Goal: Complete application form

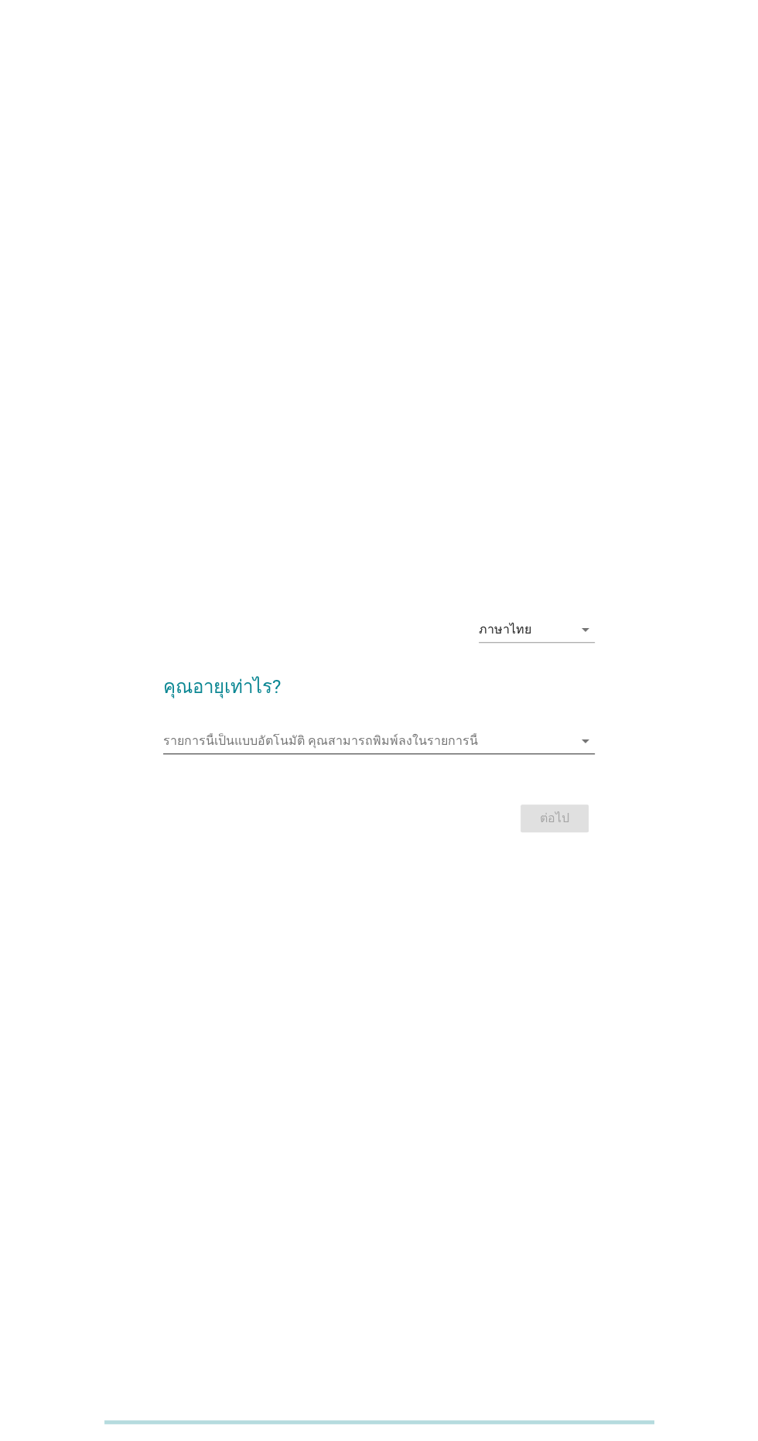
click at [510, 753] on input "รายการนี้เป็นแบบอัตโนมัติ คุณสามารถพิมพ์ลงในรายการนี้" at bounding box center [367, 740] width 409 height 25
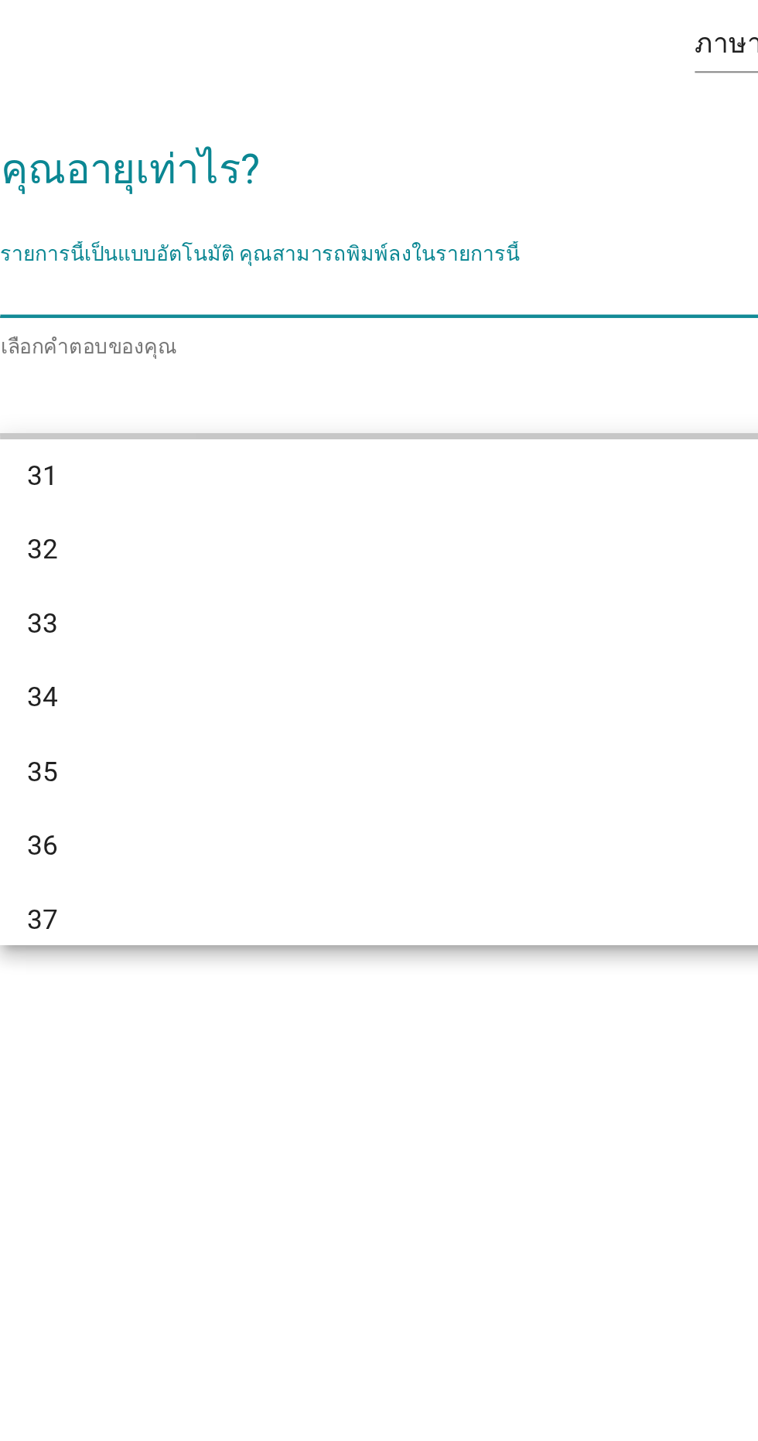
scroll to position [456, 0]
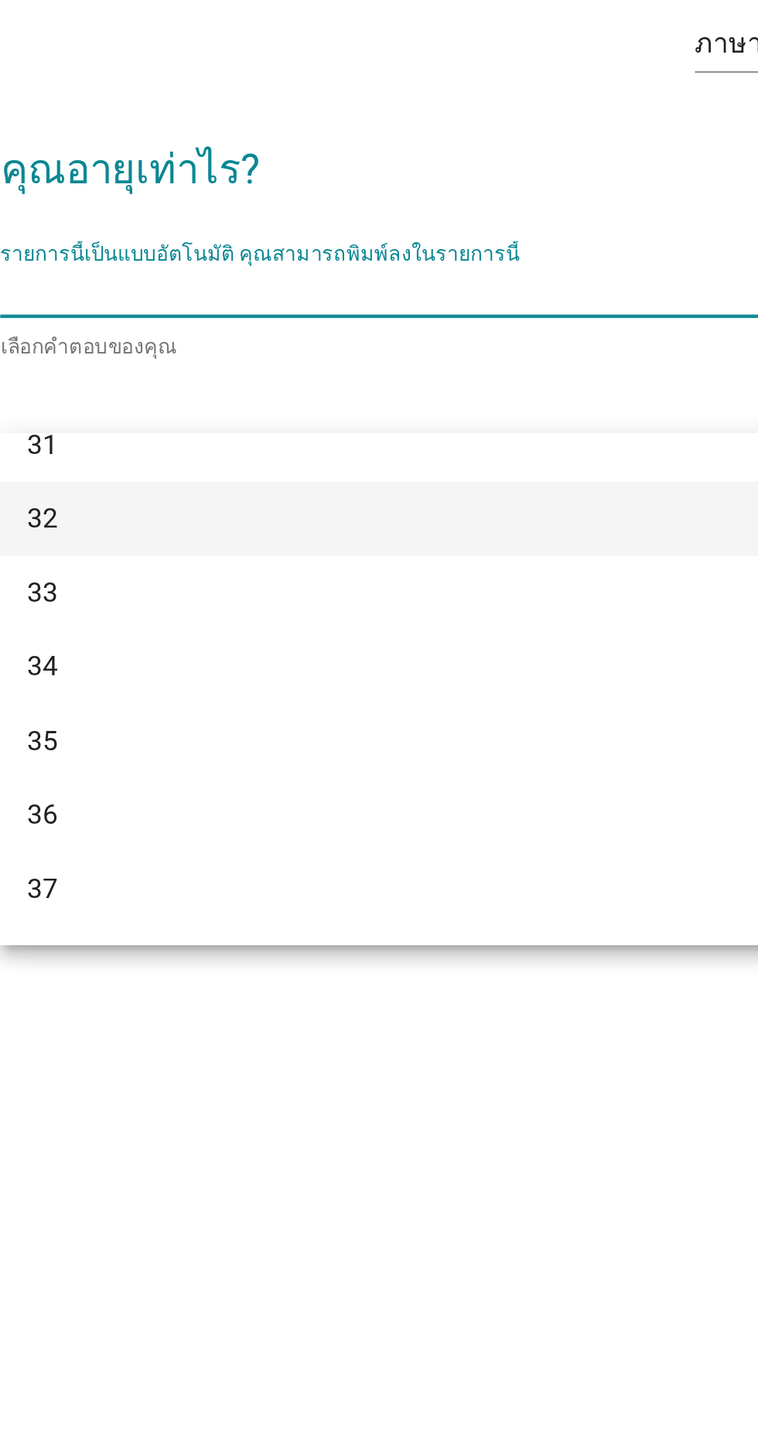
click at [406, 851] on div "32" at bounding box center [378, 842] width 431 height 34
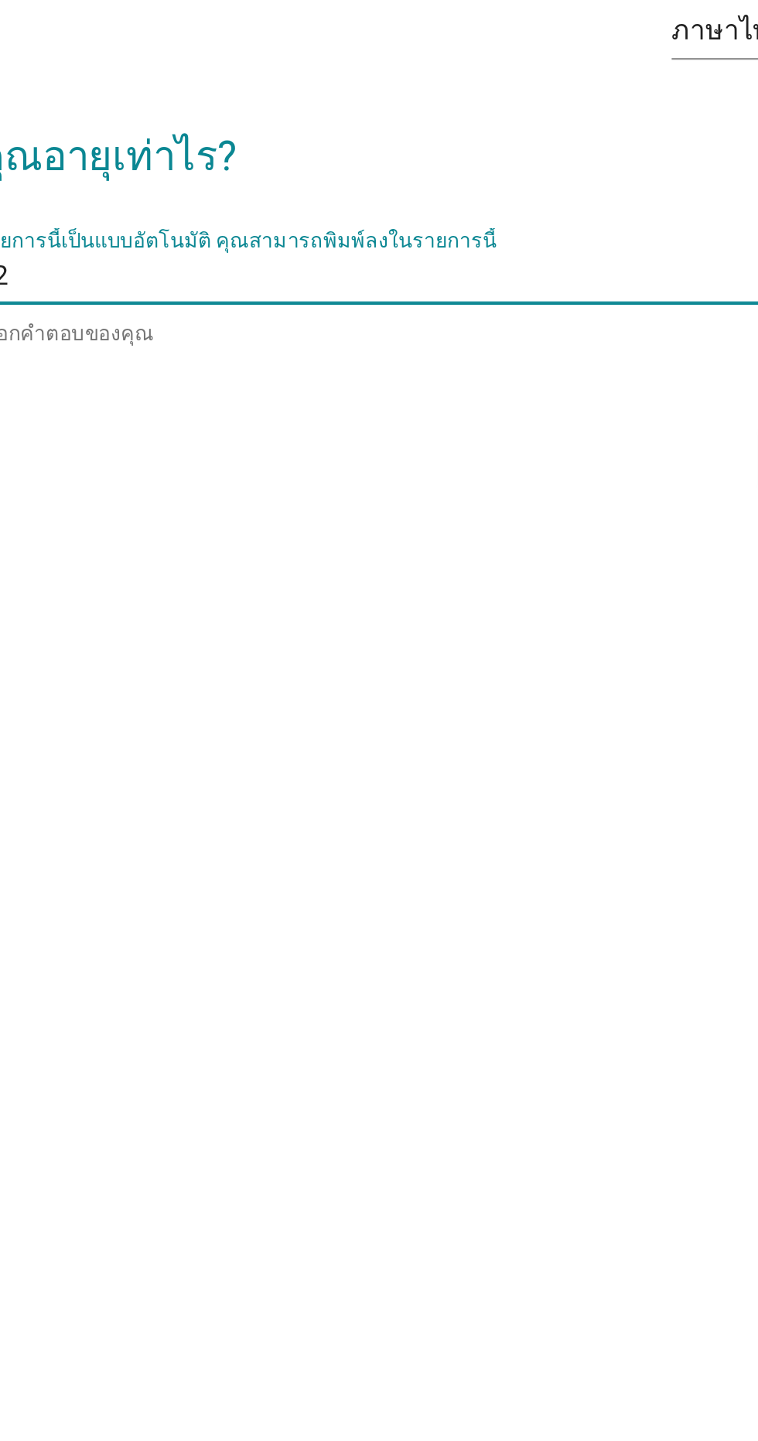
click at [418, 750] on input "รายการนี้เป็นแบบอัตโนมัติ คุณสามารถพิมพ์ลงในรายการนี้" at bounding box center [374, 737] width 395 height 25
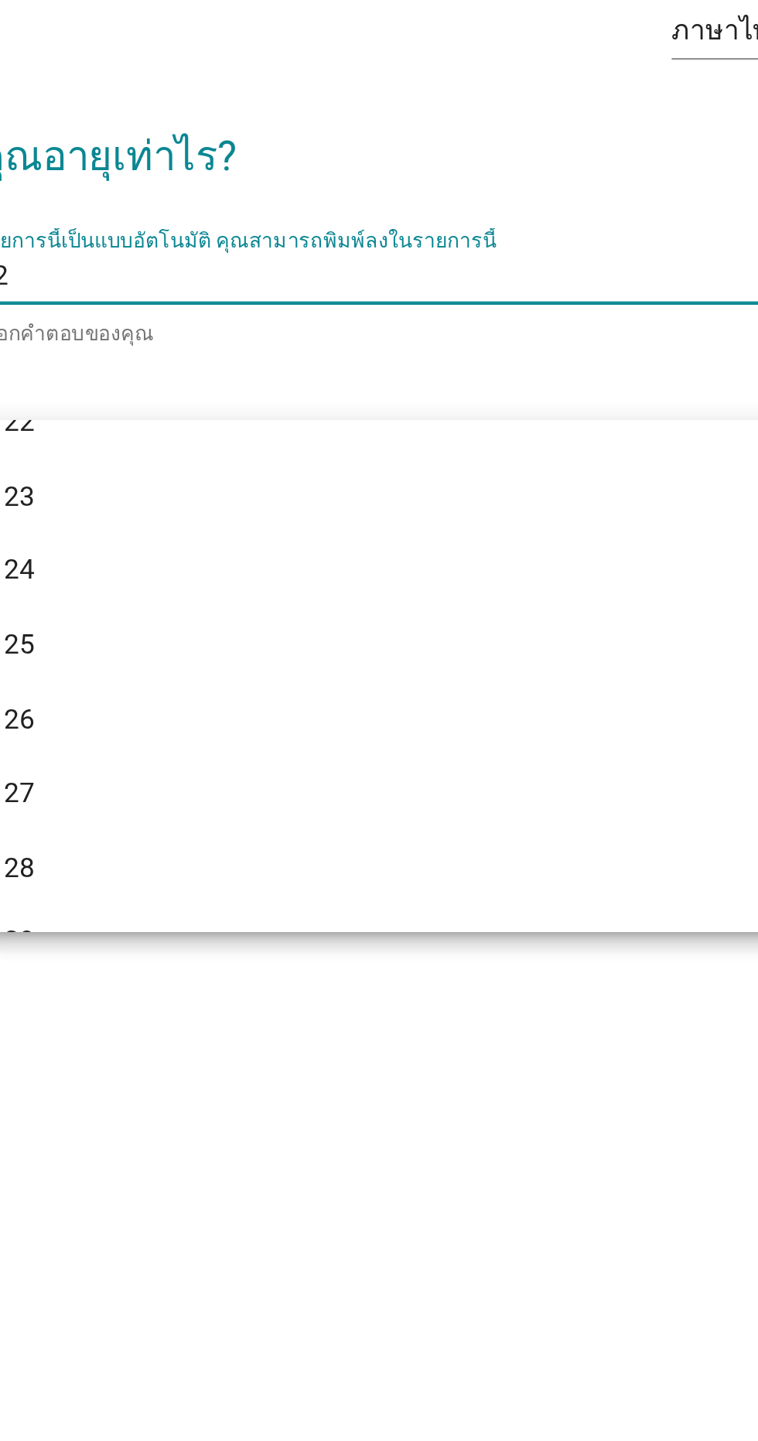
scroll to position [0, 0]
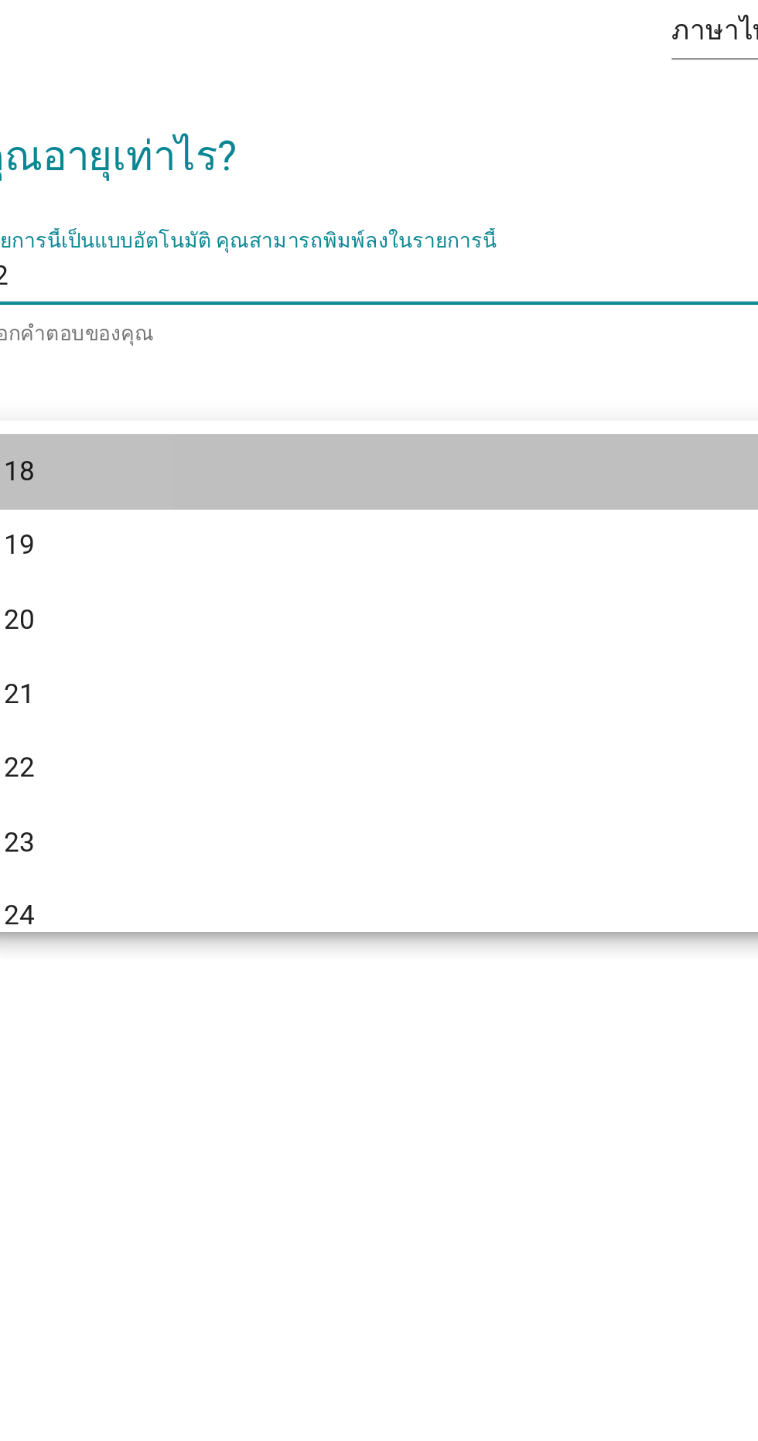
click at [413, 820] on div "18" at bounding box center [362, 826] width 372 height 19
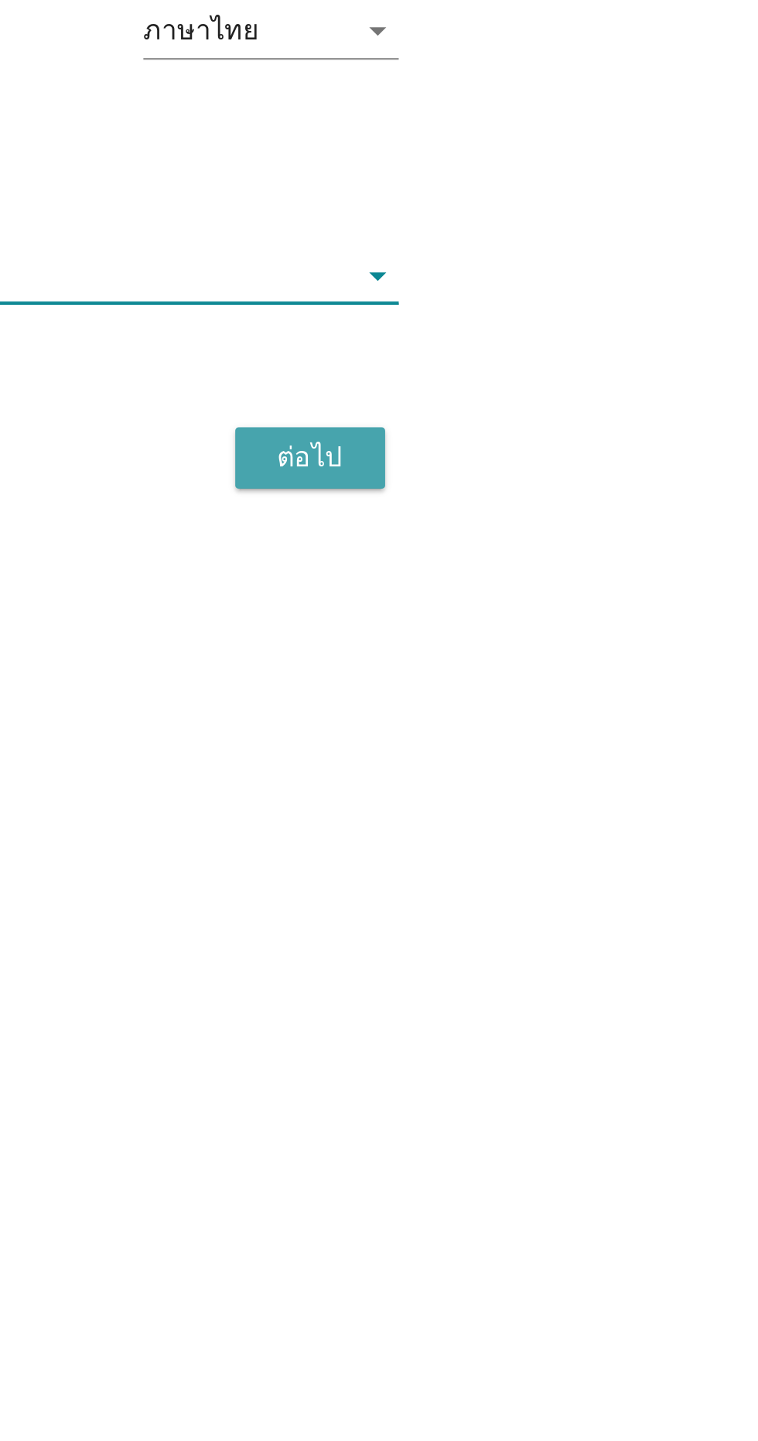
click at [559, 834] on button "ต่อไป" at bounding box center [554, 821] width 68 height 28
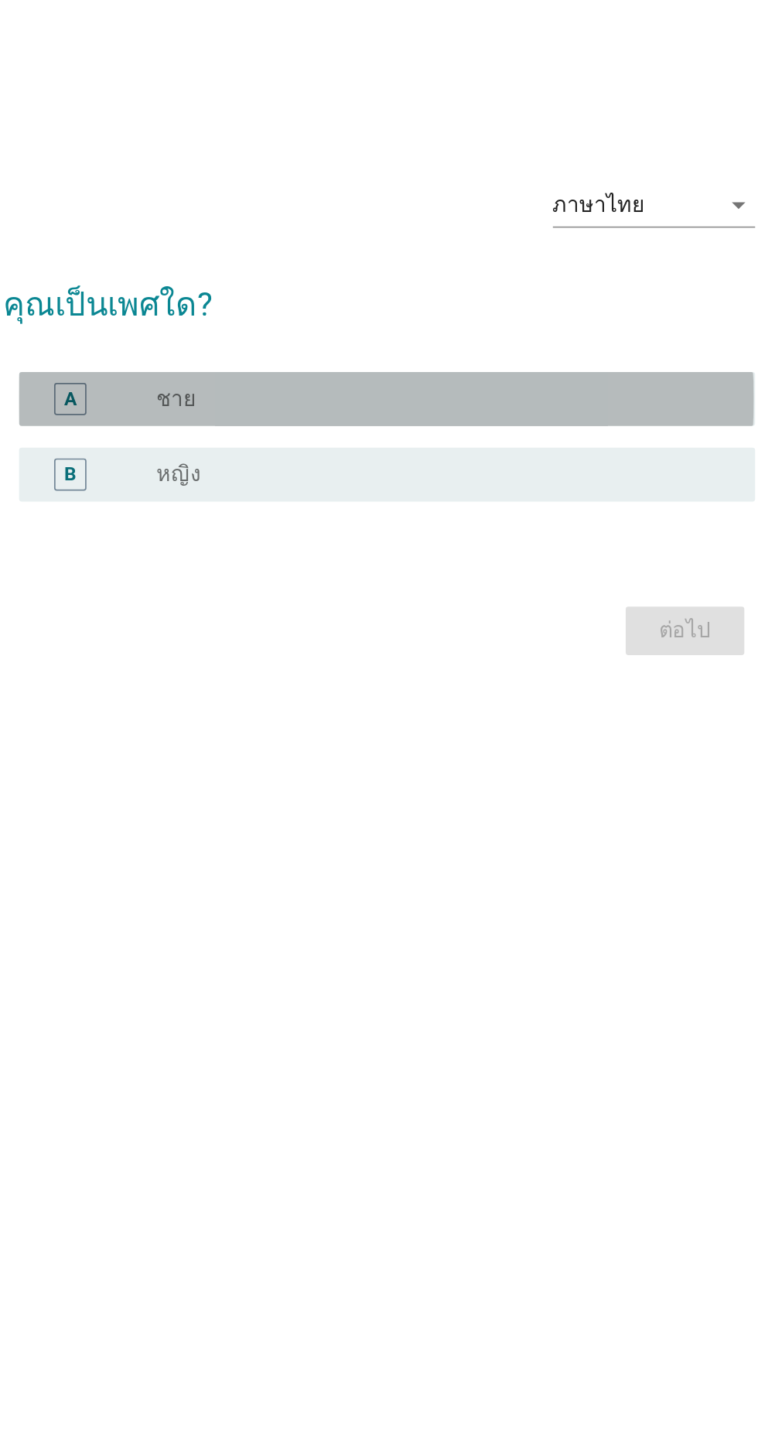
click at [458, 721] on div "radio_button_unchecked ชาย" at bounding box center [410, 712] width 319 height 15
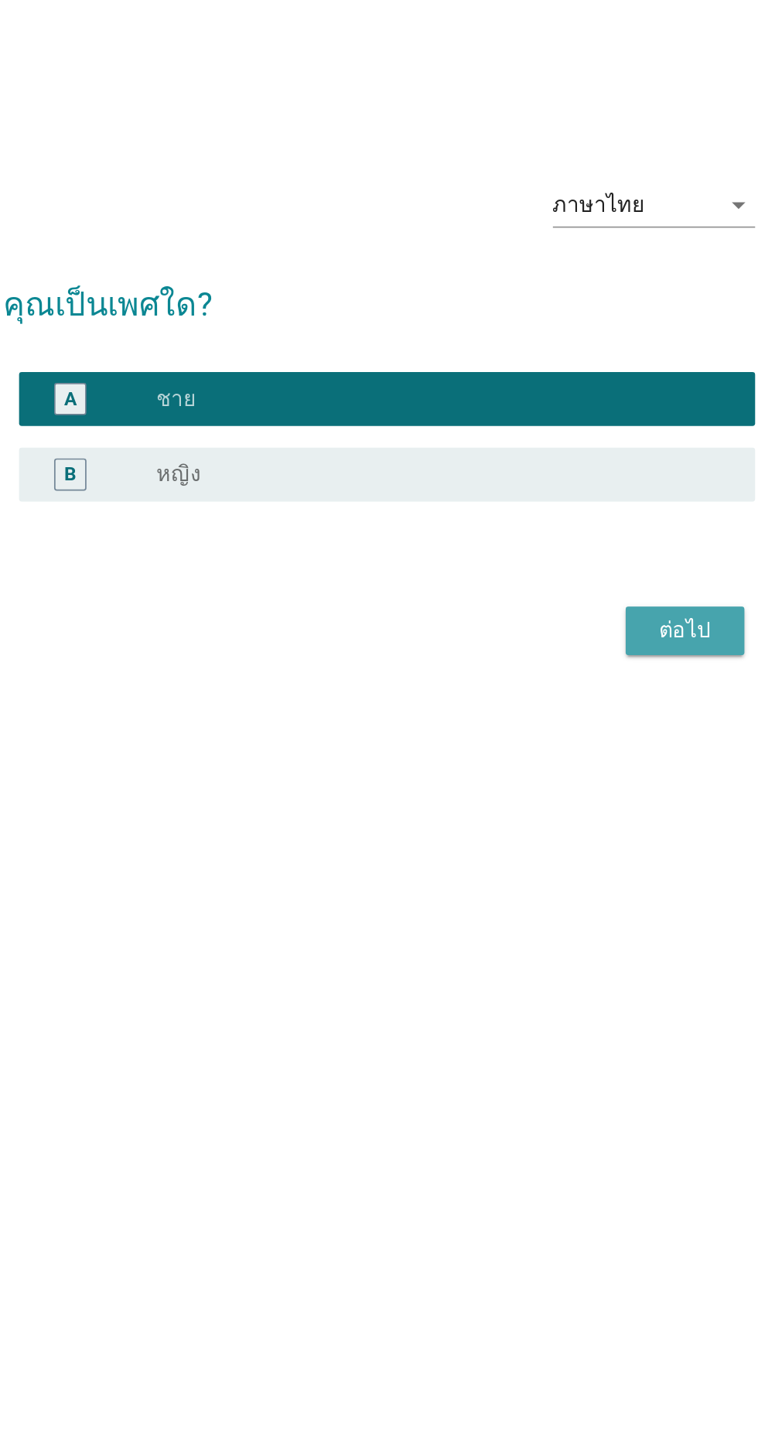
click at [544, 855] on div "ต่อไป" at bounding box center [554, 846] width 43 height 19
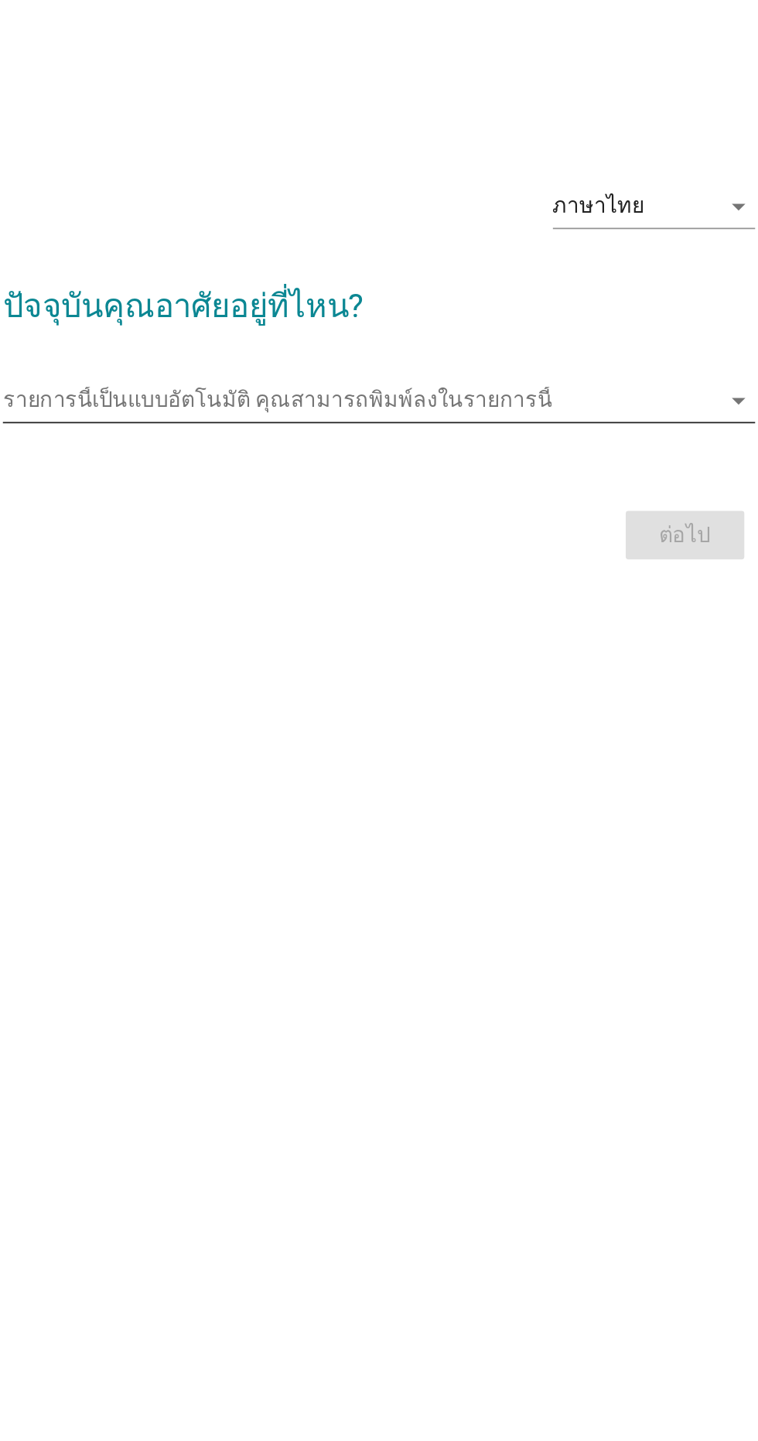
click at [511, 726] on div "รายการนี้เป็นแบบอัตโนมัติ [PERSON_NAME]พิมพ์ลงในรายการนี้ arrow_drop_down" at bounding box center [378, 713] width 431 height 25
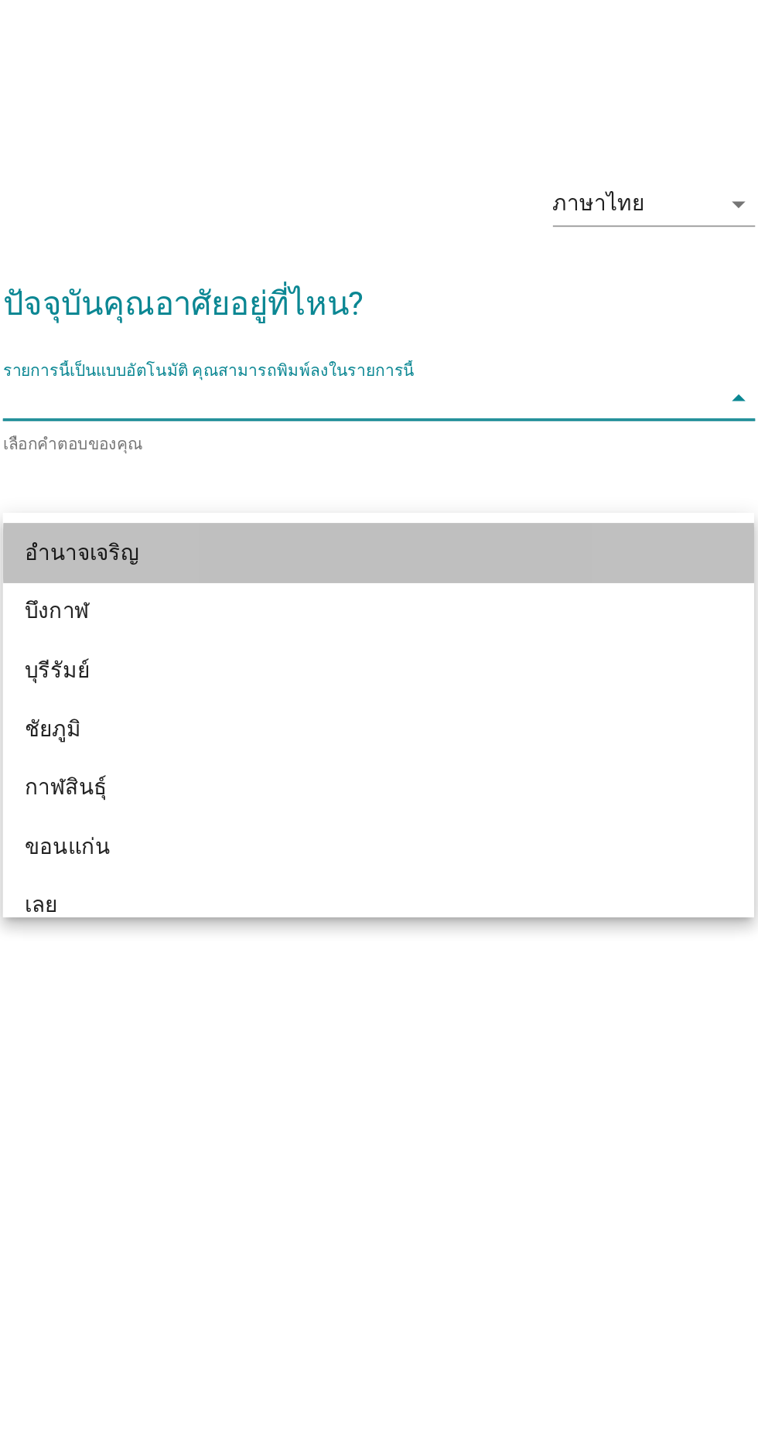
click at [491, 806] on div "อำนาจเจริญ" at bounding box center [362, 801] width 372 height 19
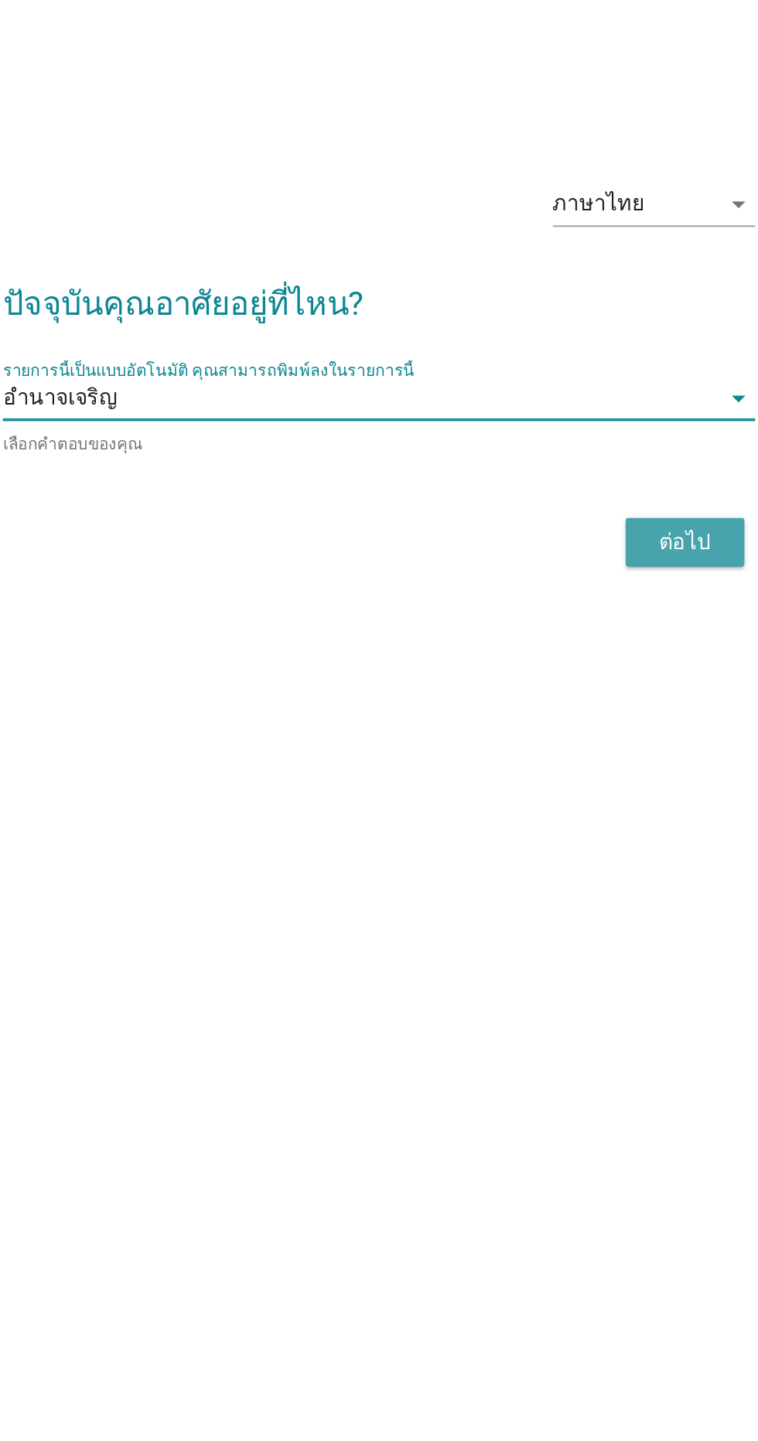
click at [544, 804] on div "ต่อไป" at bounding box center [554, 795] width 43 height 19
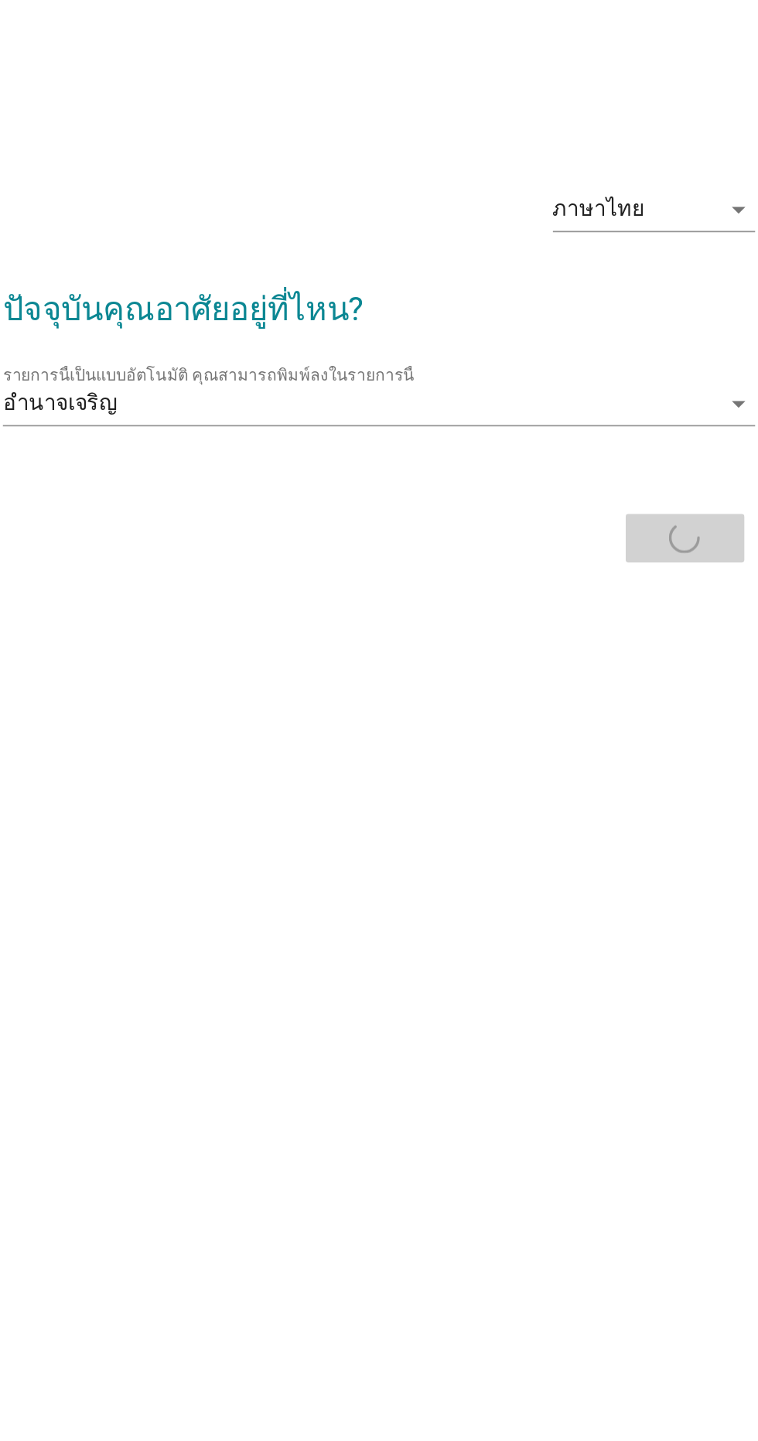
scroll to position [27, 0]
